Goal: Transaction & Acquisition: Purchase product/service

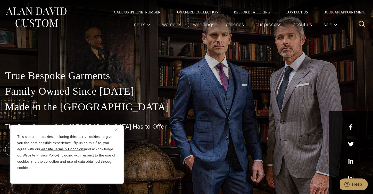
click at [117, 129] on img "Close" at bounding box center [116, 129] width 2 height 2
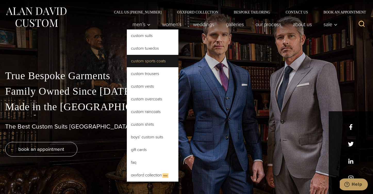
click at [159, 62] on link "Custom Sports Coats" at bounding box center [153, 61] width 52 height 12
